Goal: Transaction & Acquisition: Download file/media

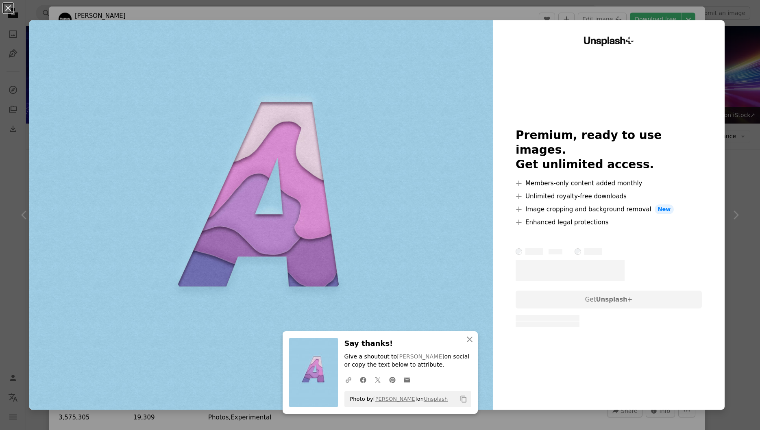
scroll to position [10025, 0]
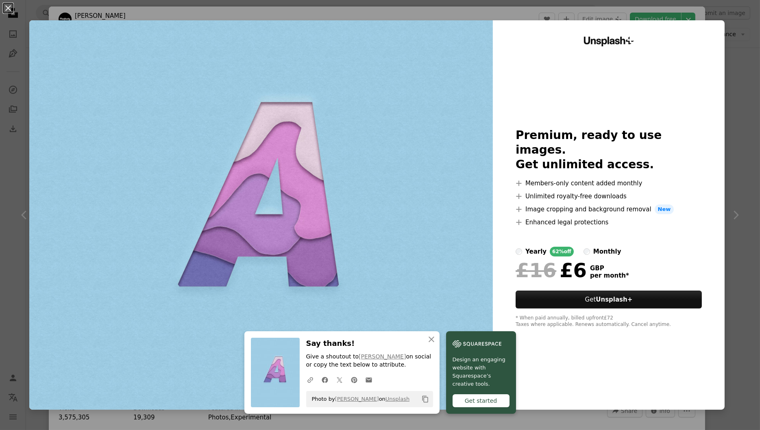
click at [734, 21] on div "An X shape An X shape Close Say thanks! Give a shoutout to Mae Mu on social or …" at bounding box center [380, 215] width 760 height 430
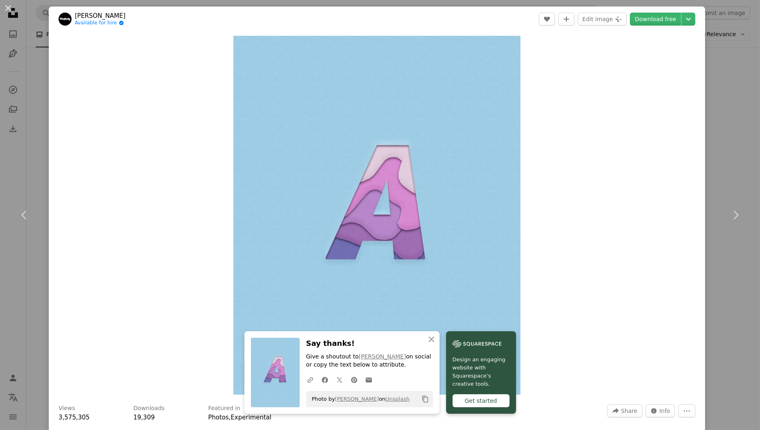
click at [66, 20] on img at bounding box center [65, 19] width 13 height 13
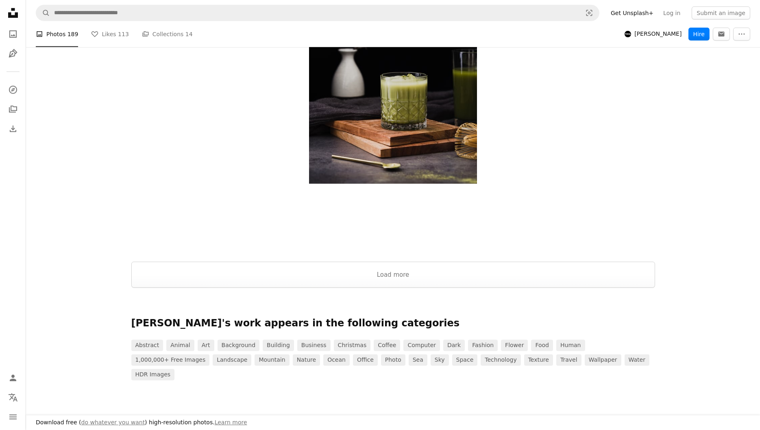
scroll to position [1729, 0]
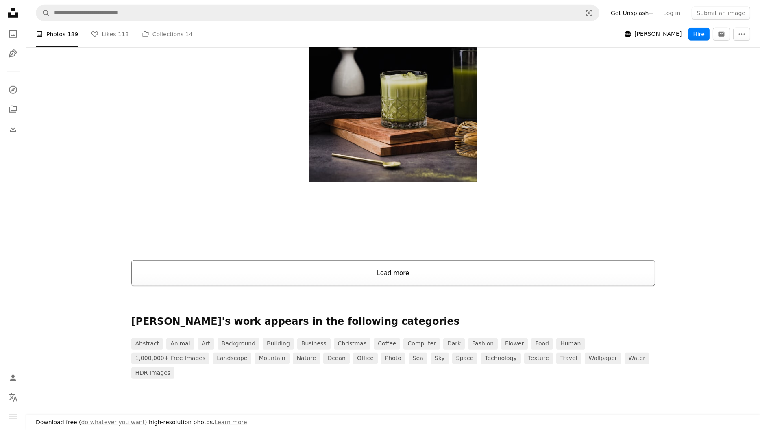
click at [361, 270] on button "Load more" at bounding box center [393, 273] width 524 height 26
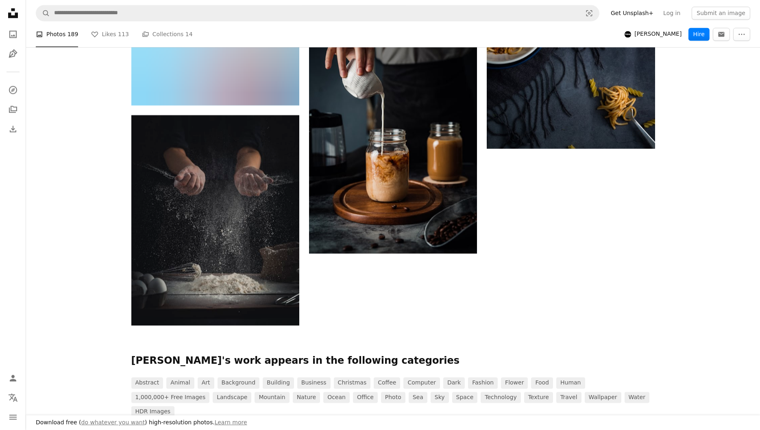
scroll to position [12760, 0]
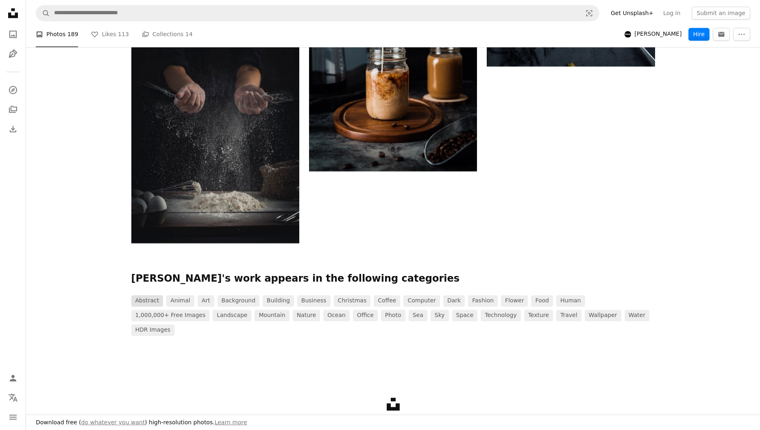
click at [144, 299] on link "abstract" at bounding box center [147, 300] width 32 height 11
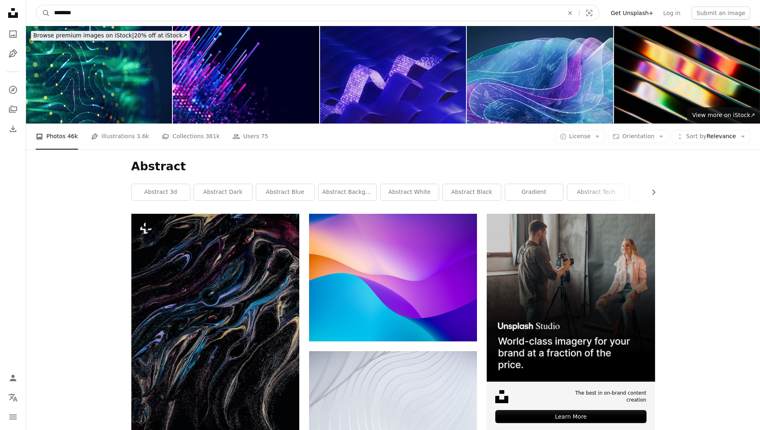
click at [213, 17] on input "********" at bounding box center [305, 12] width 511 height 15
type input "**********"
click at [36, 5] on button "A magnifying glass" at bounding box center [43, 12] width 14 height 15
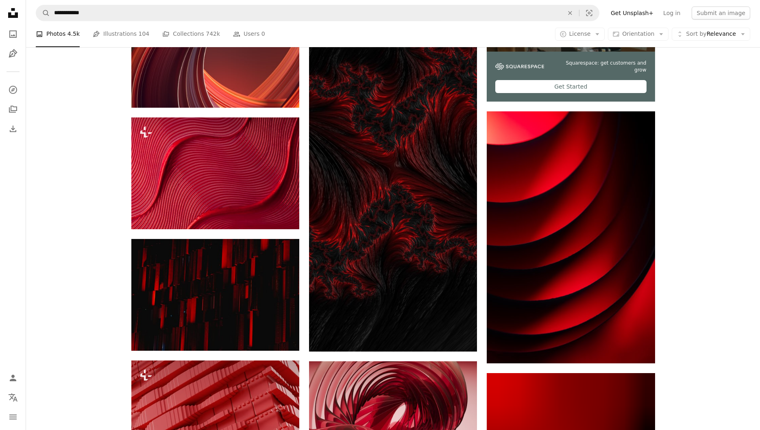
scroll to position [361, 0]
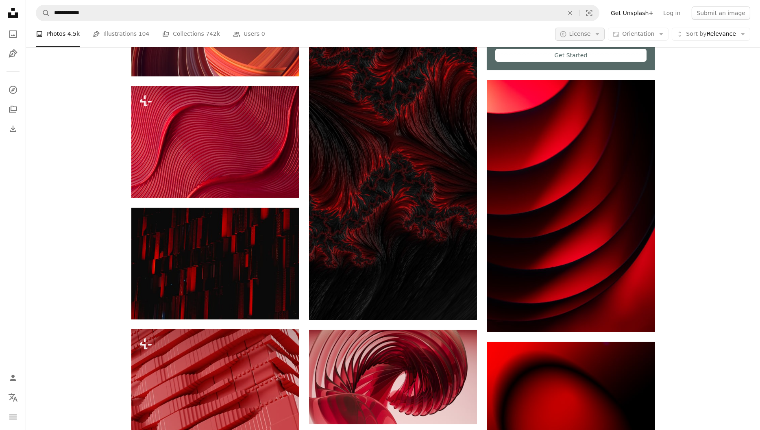
click at [575, 35] on span "License" at bounding box center [580, 33] width 22 height 7
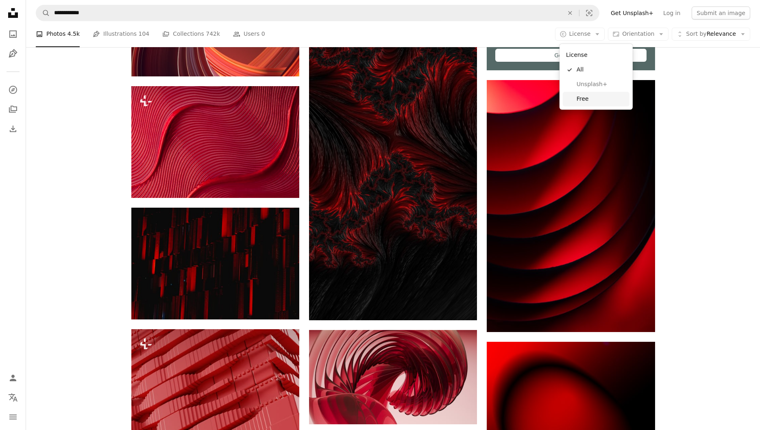
click at [588, 99] on span "Free" at bounding box center [602, 99] width 50 height 8
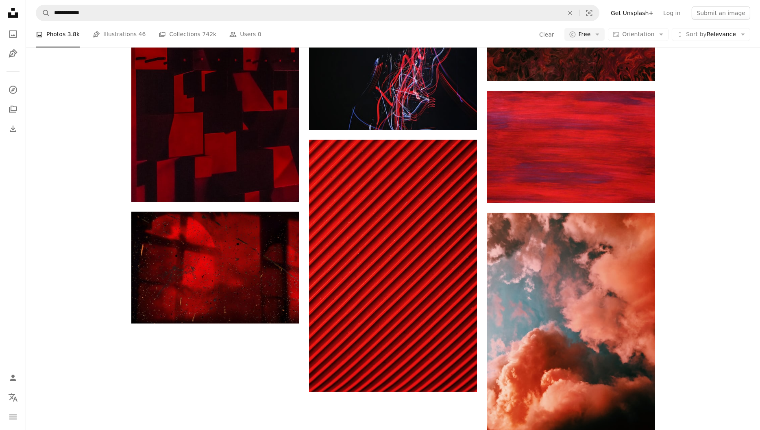
scroll to position [1167, 0]
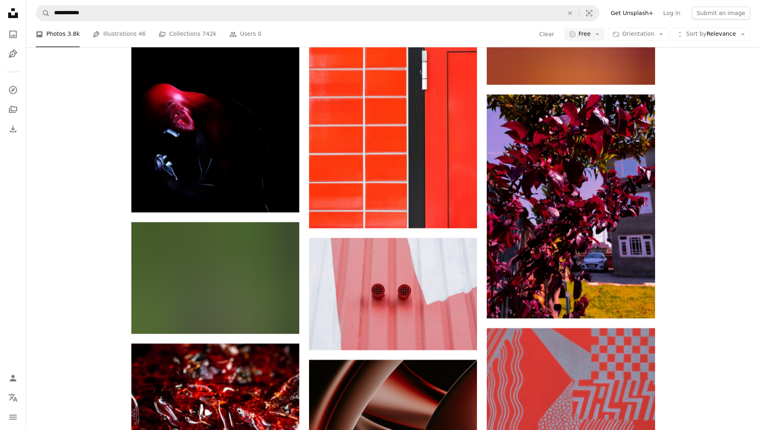
scroll to position [4851, 0]
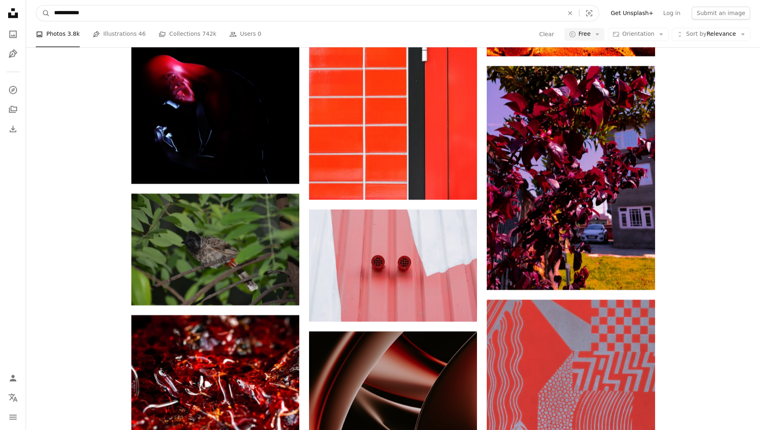
click at [70, 15] on input "**********" at bounding box center [305, 12] width 511 height 15
type input "*********"
click button "A magnifying glass" at bounding box center [43, 12] width 14 height 15
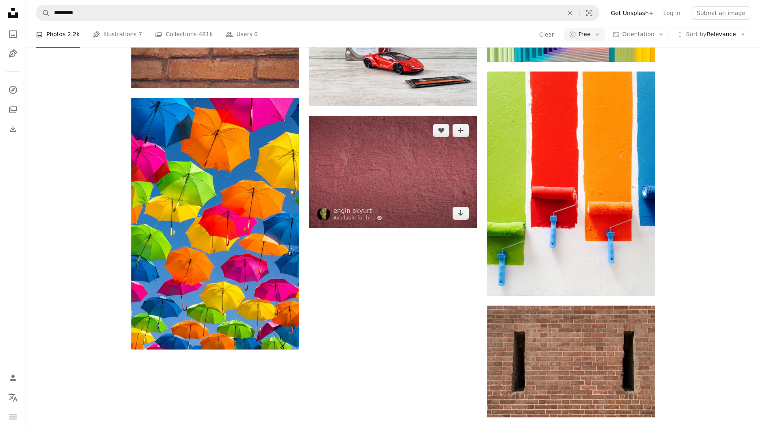
scroll to position [1000, 0]
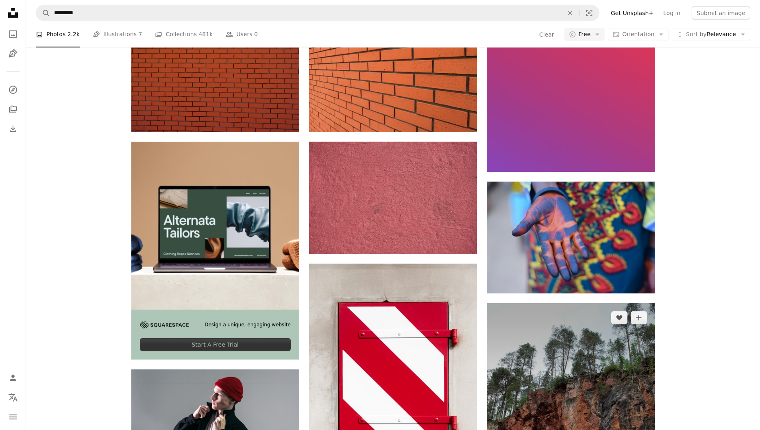
scroll to position [1632, 0]
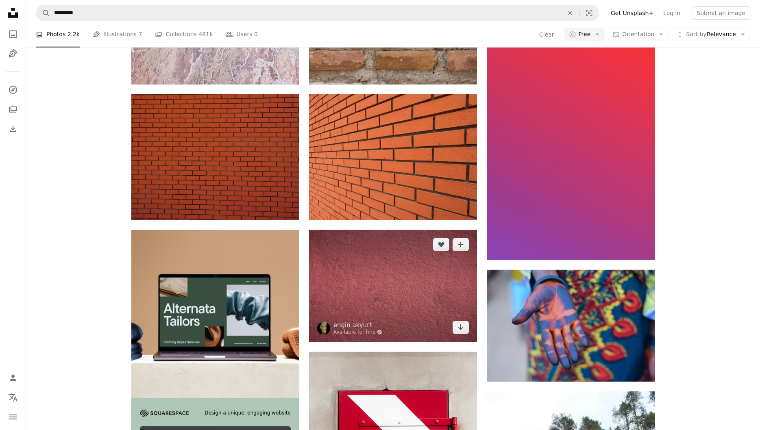
click at [414, 230] on img at bounding box center [393, 286] width 168 height 112
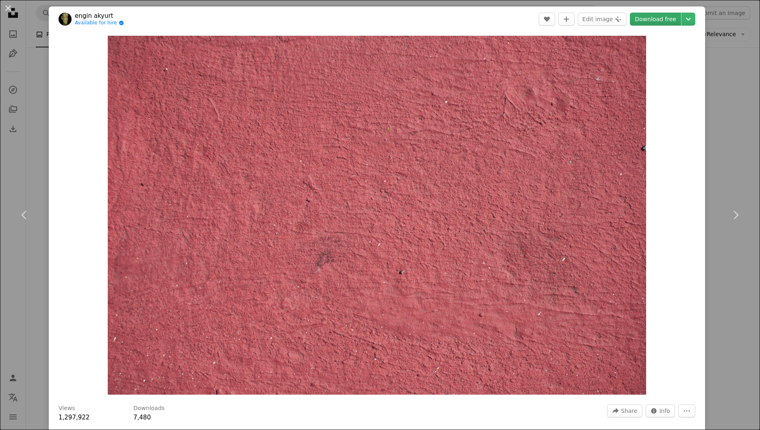
click at [667, 17] on link "Download free" at bounding box center [655, 19] width 51 height 13
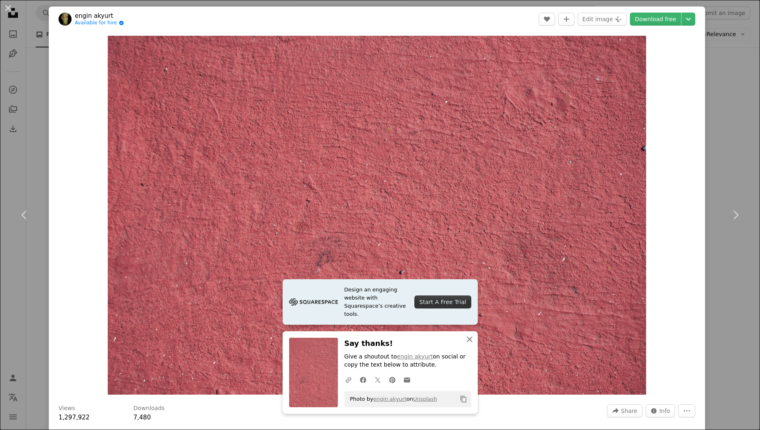
click at [471, 340] on icon "An X shape" at bounding box center [470, 340] width 10 height 10
